Goal: Navigation & Orientation: Find specific page/section

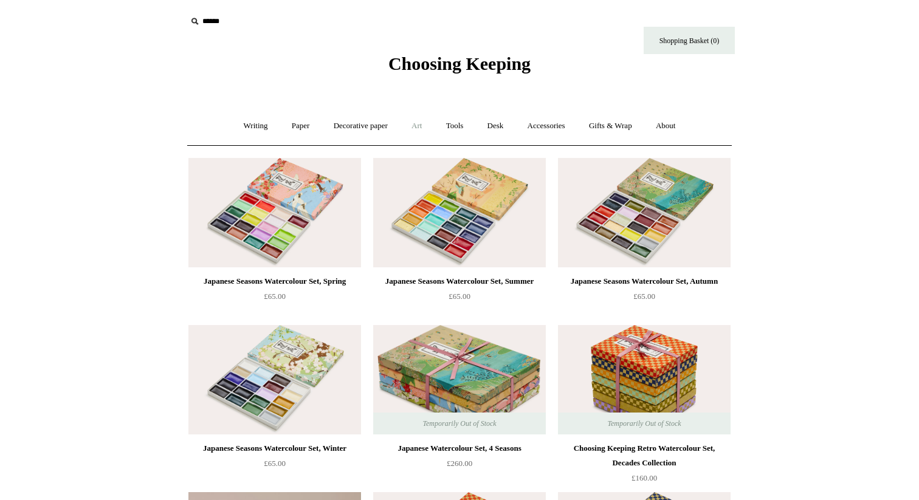
click at [419, 126] on link "Art +" at bounding box center [417, 126] width 32 height 32
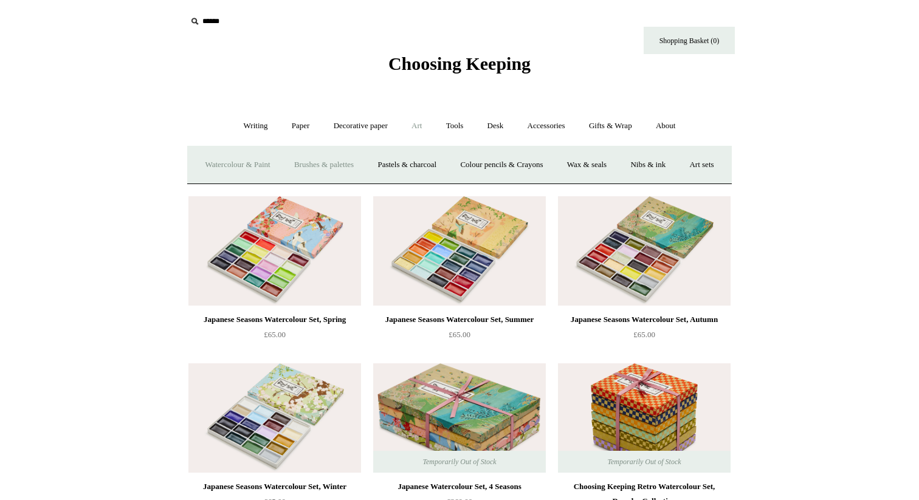
click at [364, 167] on link "Brushes & palettes" at bounding box center [323, 165] width 81 height 32
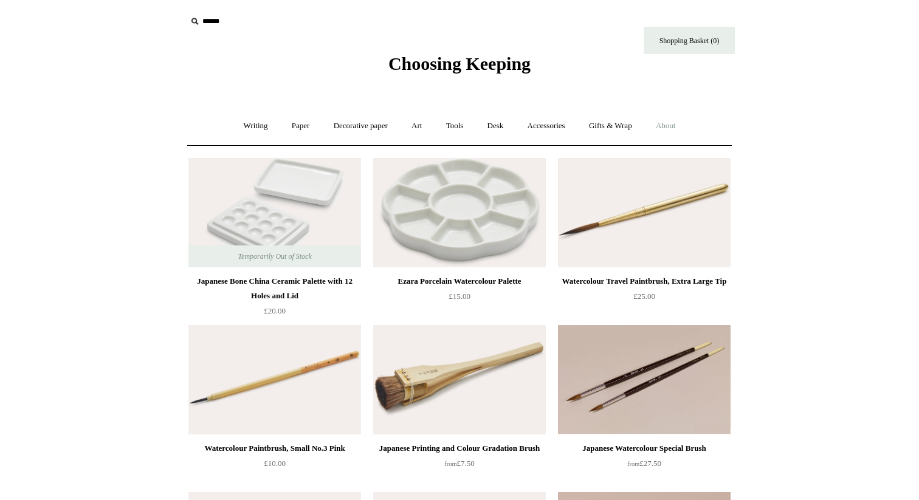
click at [668, 129] on link "About +" at bounding box center [666, 126] width 42 height 32
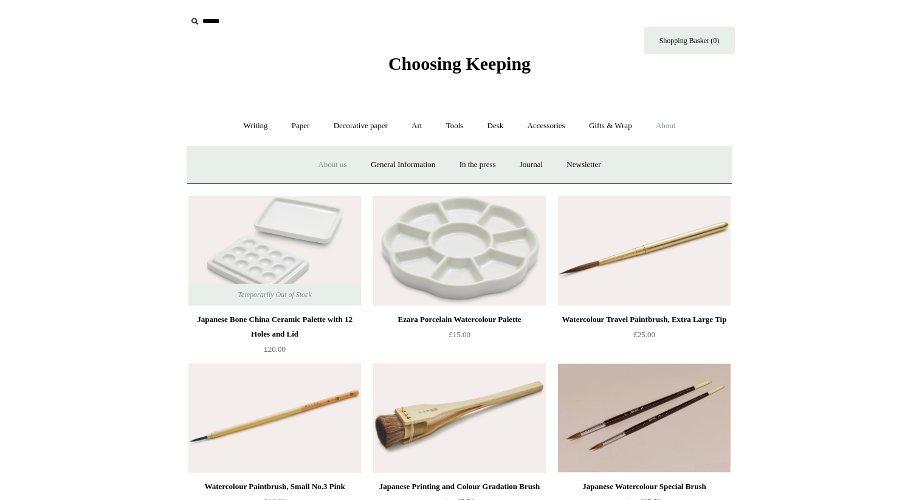
click at [316, 168] on link "About us" at bounding box center [332, 165] width 50 height 32
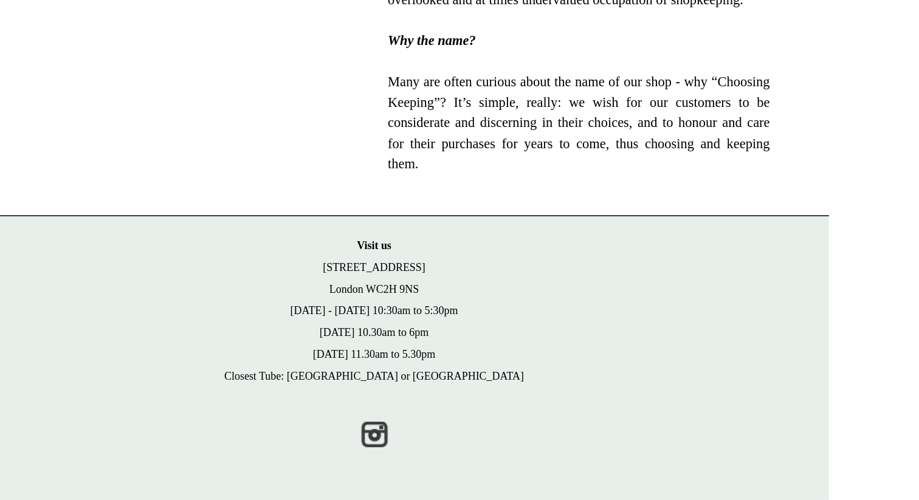
scroll to position [775, 0]
click at [457, 454] on link "Instagram" at bounding box center [459, 456] width 27 height 27
